Goal: Task Accomplishment & Management: Use online tool/utility

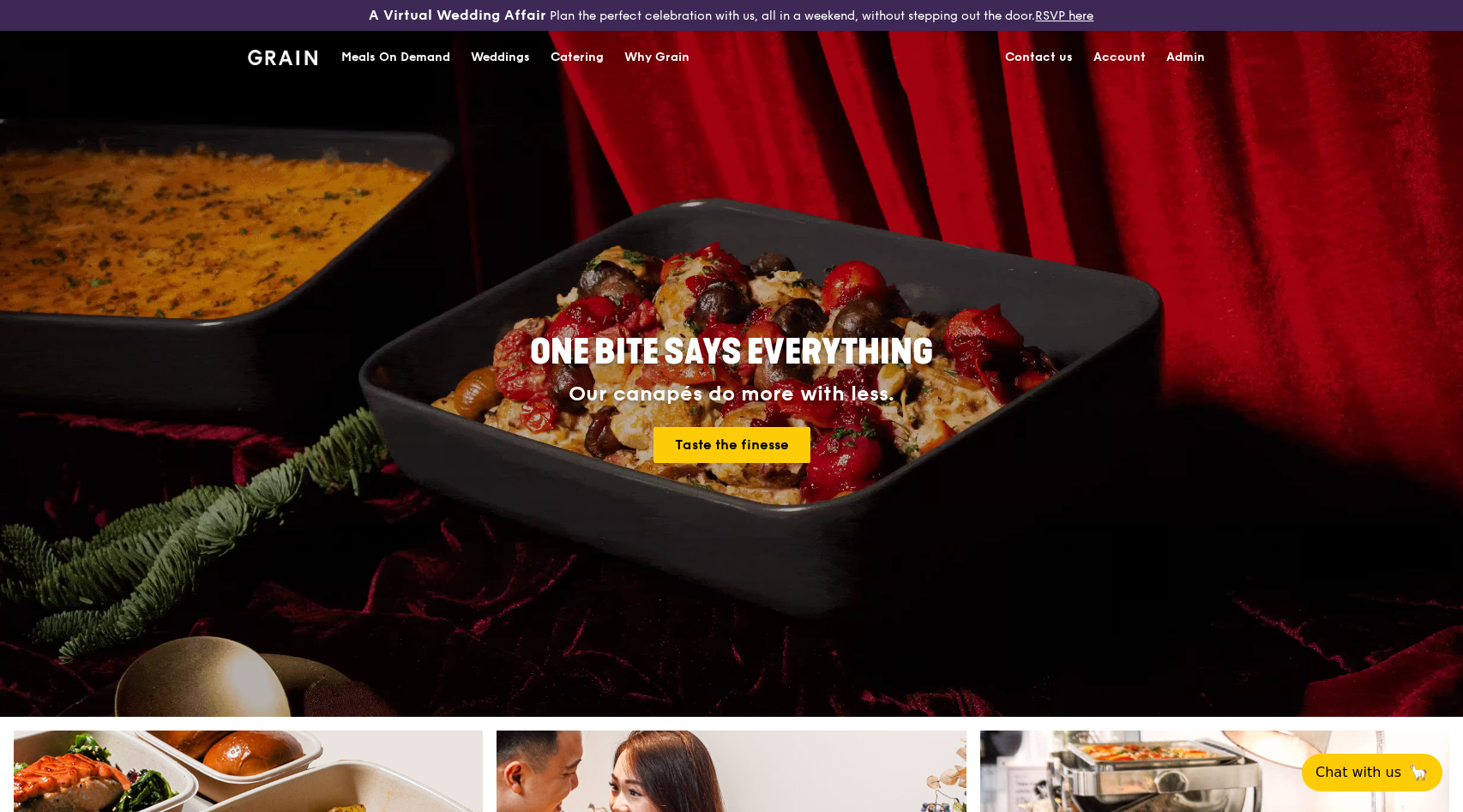
click at [832, 180] on div "ONE BITE SAYS EVERYTHING Our canapés do more with less. Taste the finesse" at bounding box center [731, 399] width 960 height 634
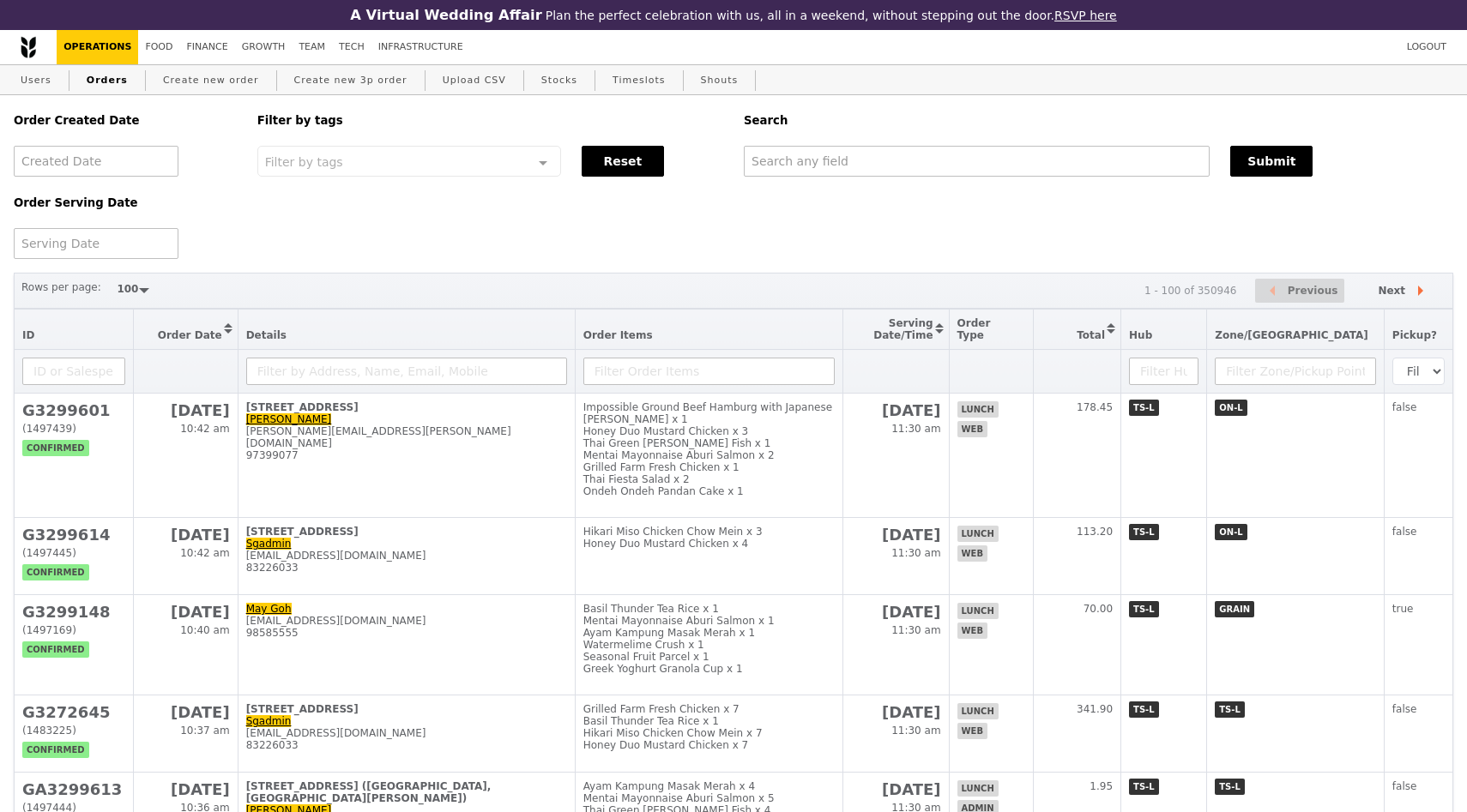
select select "100"
click at [755, 163] on input "text" at bounding box center [974, 161] width 464 height 31
type input "s"
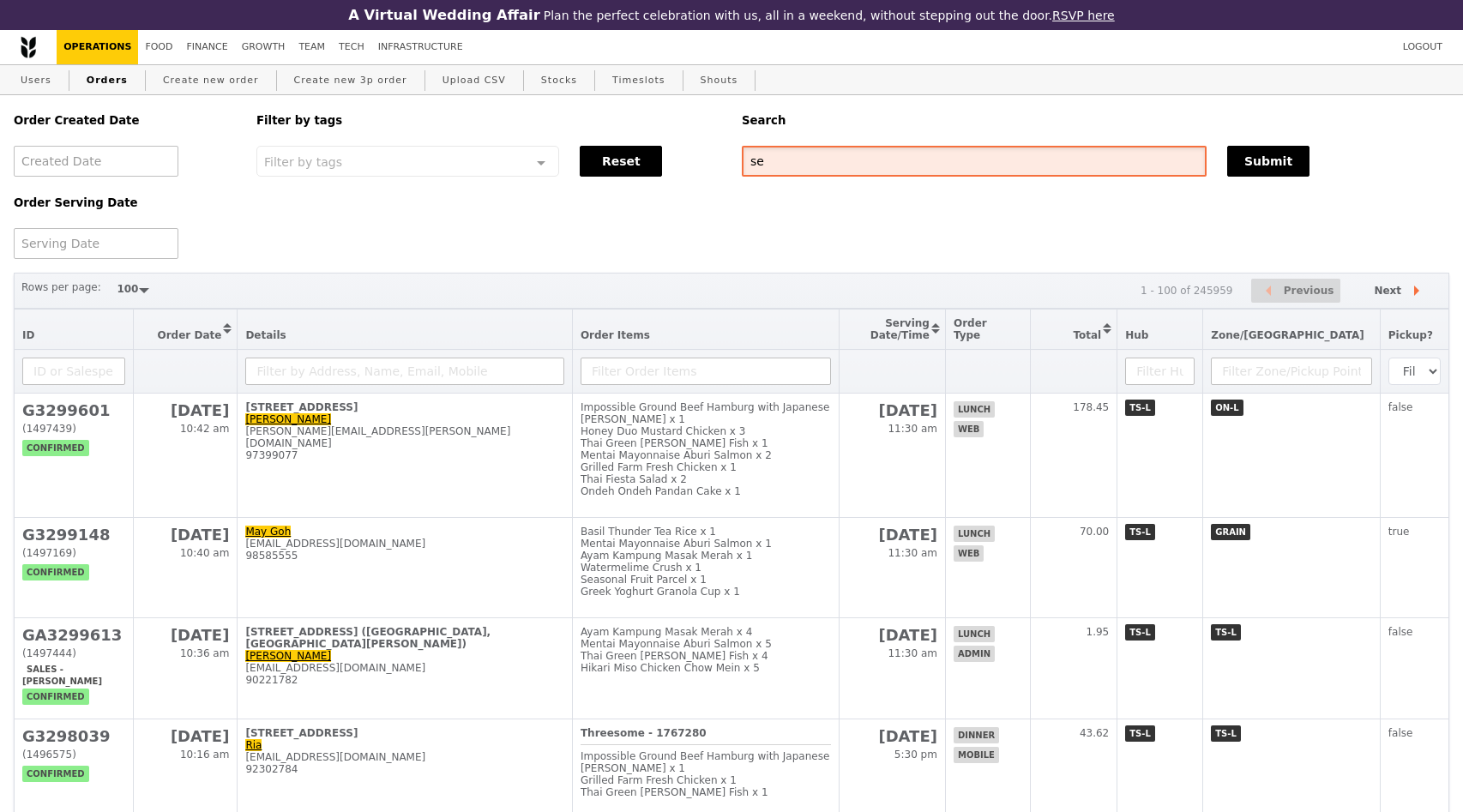
click at [875, 157] on input "se" at bounding box center [974, 161] width 464 height 31
type input "s"
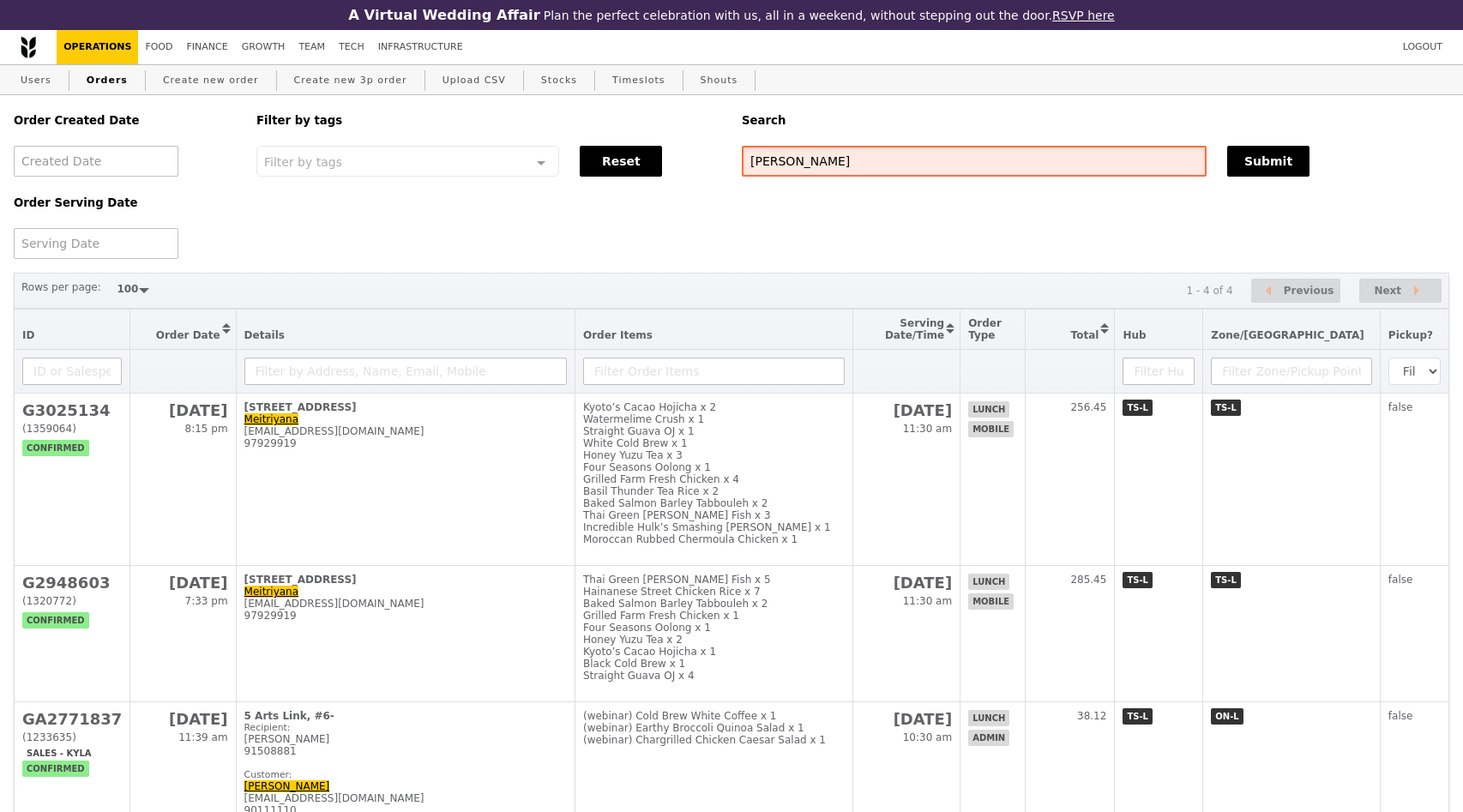
click at [856, 157] on input "schneider" at bounding box center [974, 161] width 464 height 31
type input "@se.com"
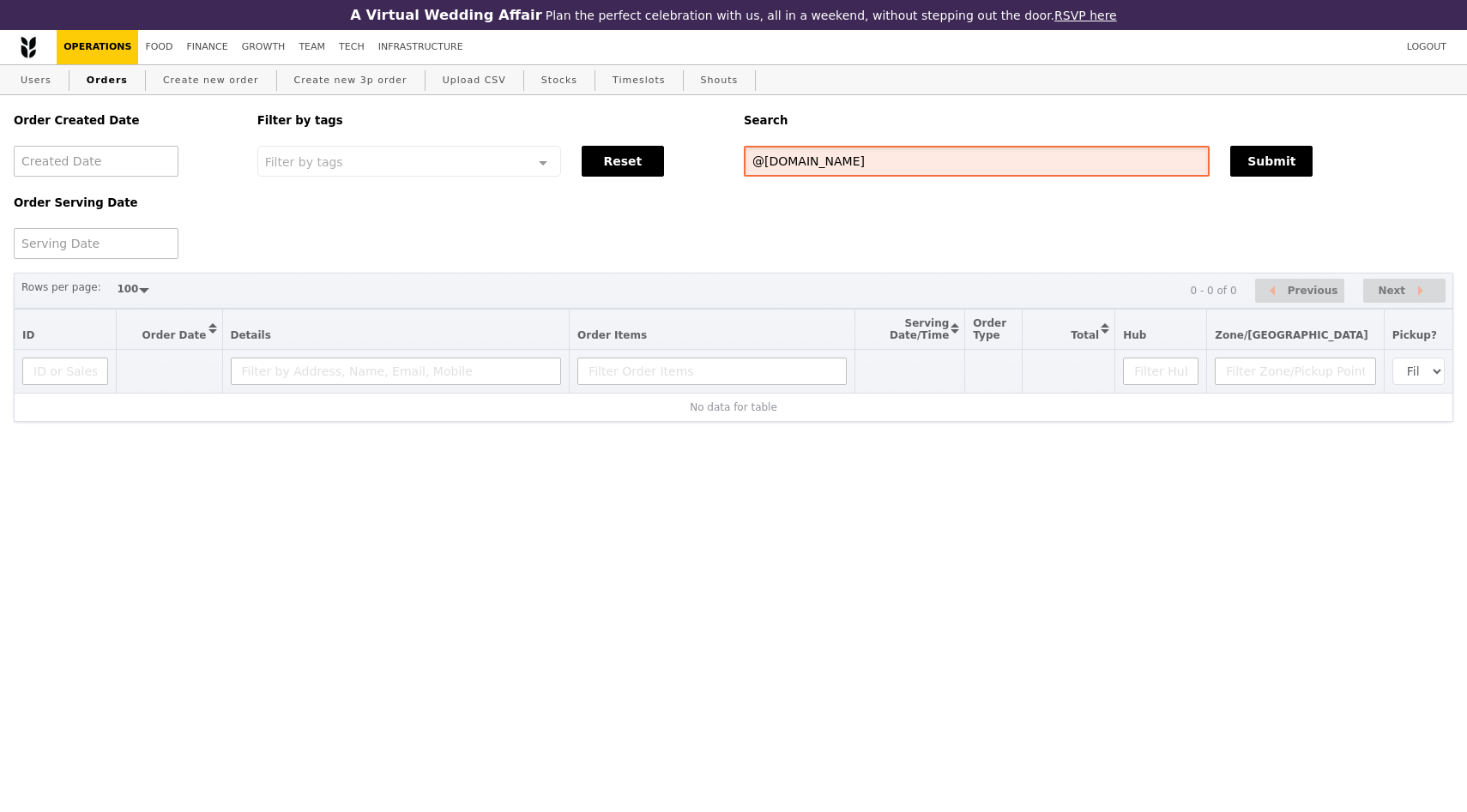
click at [831, 154] on input "@se.com" at bounding box center [976, 161] width 465 height 31
